Goal: Task Accomplishment & Management: Manage account settings

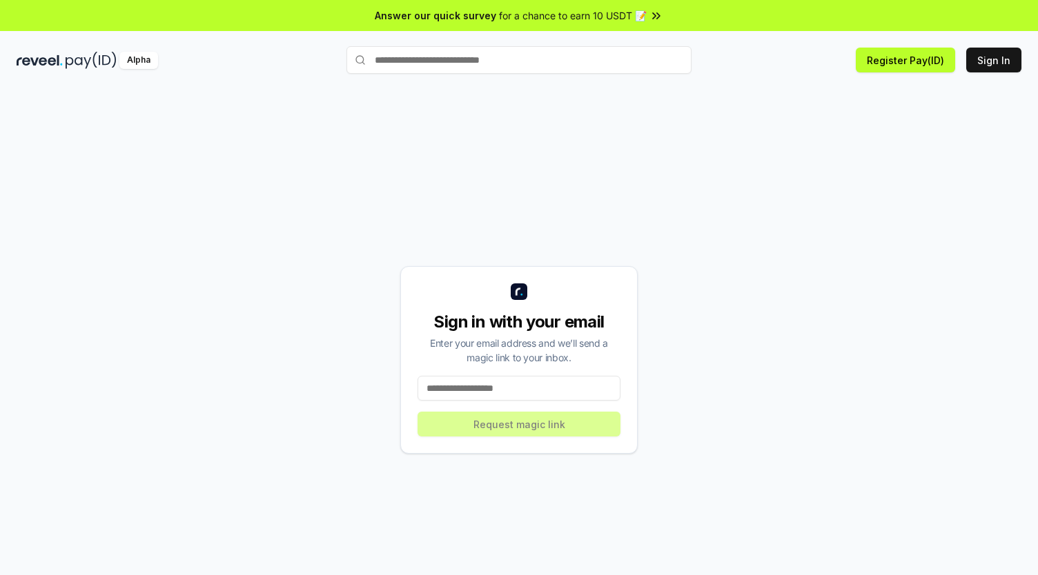
click at [531, 393] on input at bounding box center [518, 388] width 203 height 25
click at [520, 377] on input at bounding box center [518, 388] width 203 height 25
click at [516, 386] on input at bounding box center [518, 388] width 203 height 25
paste input "**********"
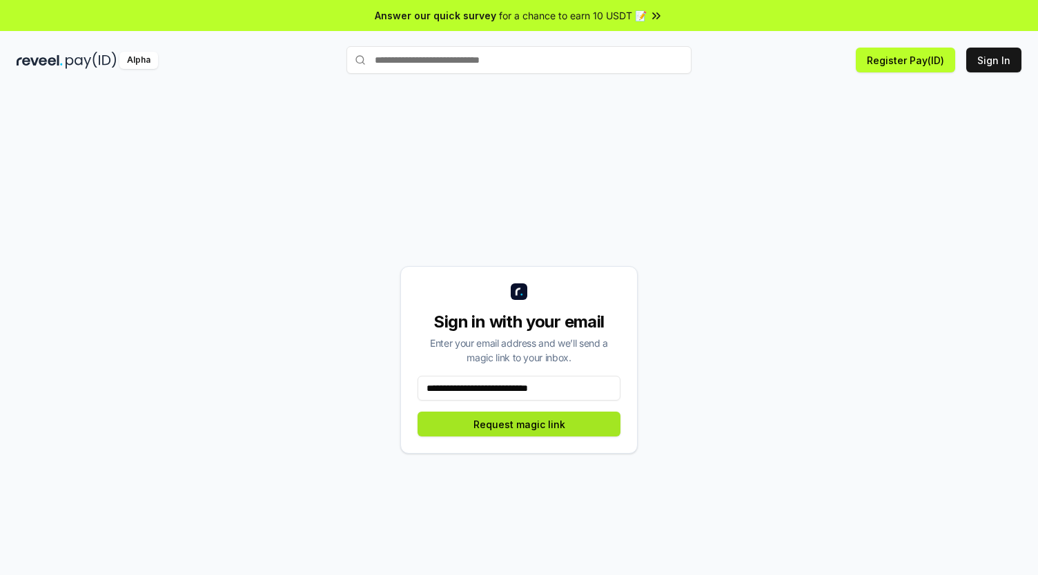
type input "**********"
click at [539, 435] on button "Request magic link" at bounding box center [518, 424] width 203 height 25
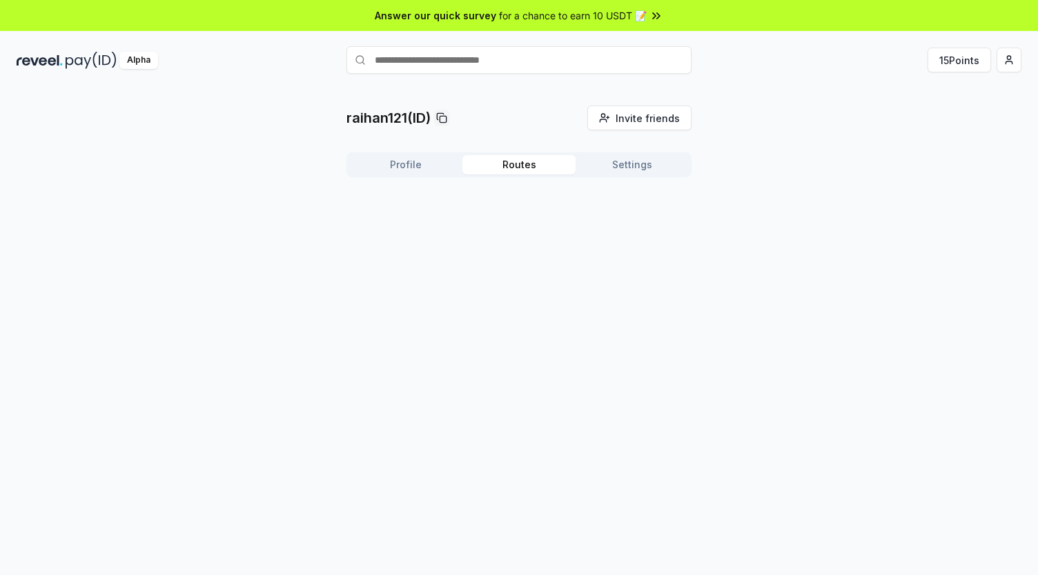
click at [525, 165] on button "Routes" at bounding box center [518, 164] width 113 height 19
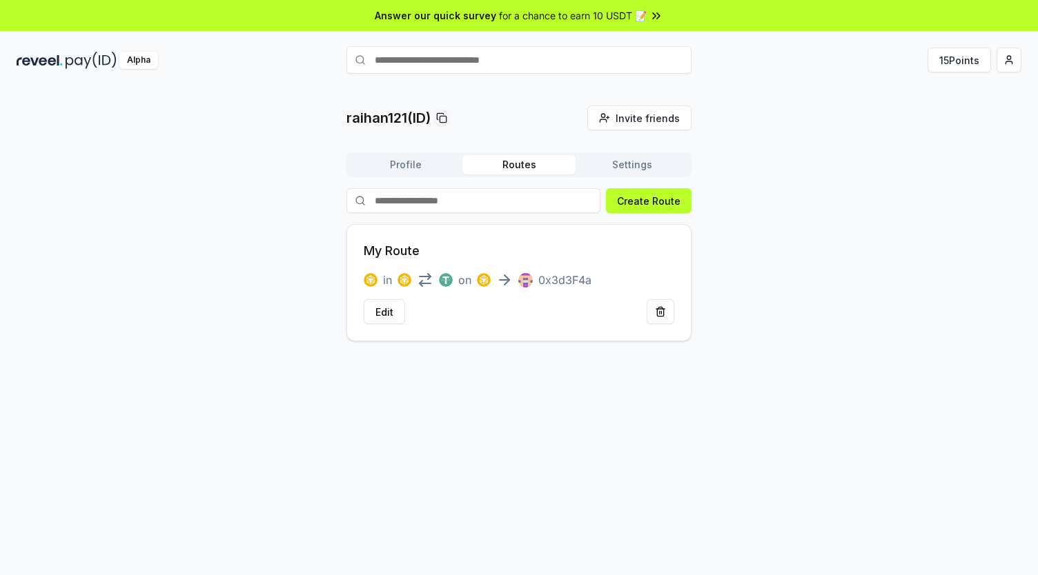
click at [671, 139] on div "raihan121(ID) Invite friends Invite Profile Routes Settings Create Route My Rou…" at bounding box center [518, 224] width 345 height 236
click at [640, 159] on button "Settings" at bounding box center [631, 164] width 113 height 19
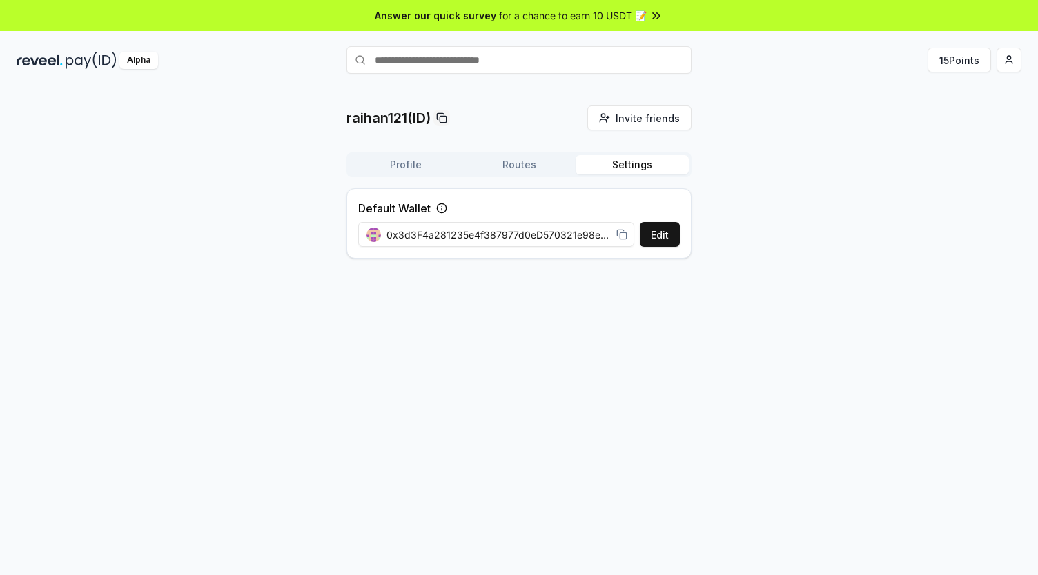
click at [524, 161] on button "Routes" at bounding box center [518, 164] width 113 height 19
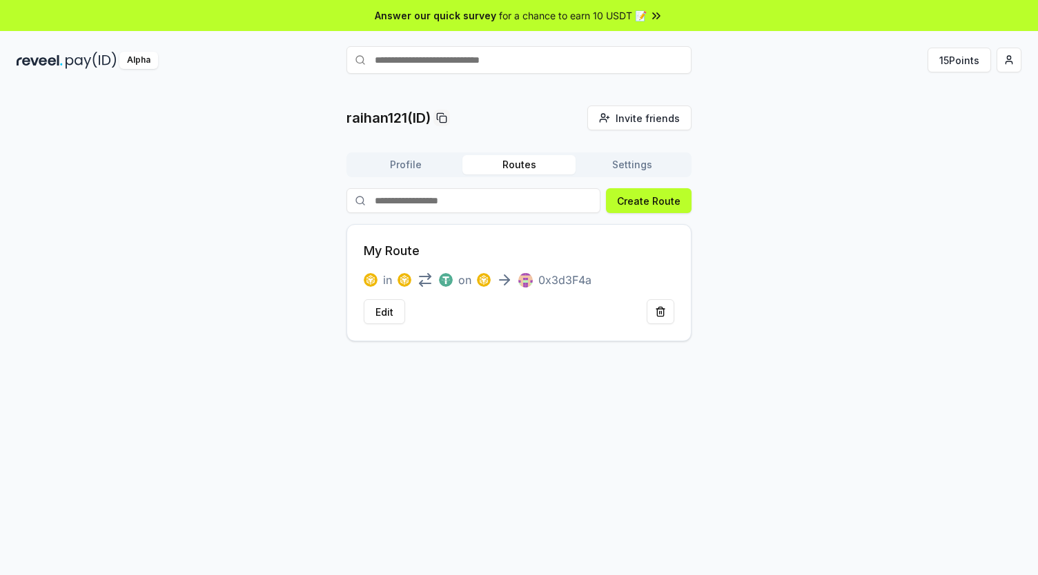
click at [422, 168] on button "Profile" at bounding box center [405, 164] width 113 height 19
